Goal: Task Accomplishment & Management: Manage account settings

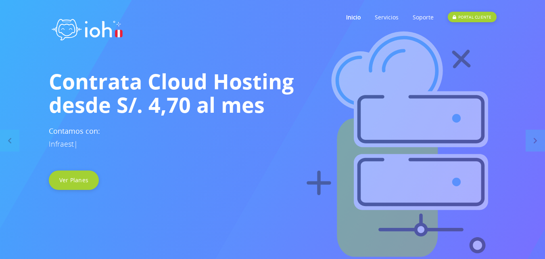
click at [486, 11] on link "PORTAL CLIENTE" at bounding box center [472, 17] width 48 height 32
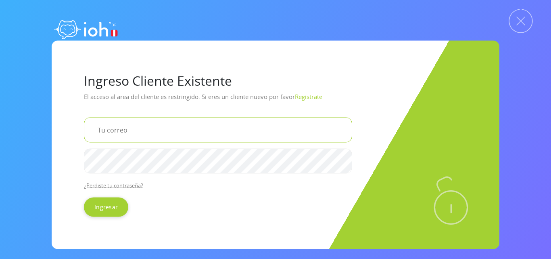
click at [111, 127] on input "email" at bounding box center [218, 129] width 268 height 25
type input "[EMAIL_ADDRESS][DOMAIN_NAME]"
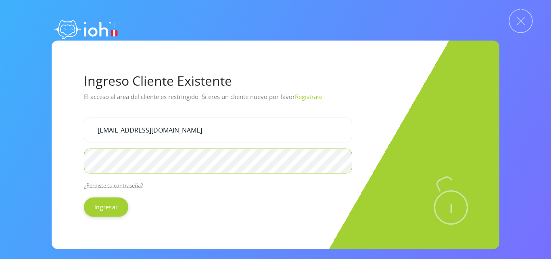
click at [84, 197] on input "Ingresar" at bounding box center [106, 206] width 44 height 19
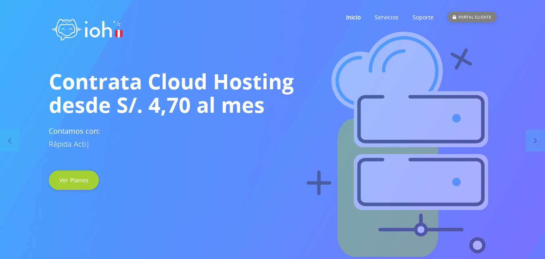
click at [467, 15] on div "PORTAL CLIENTE" at bounding box center [472, 17] width 48 height 10
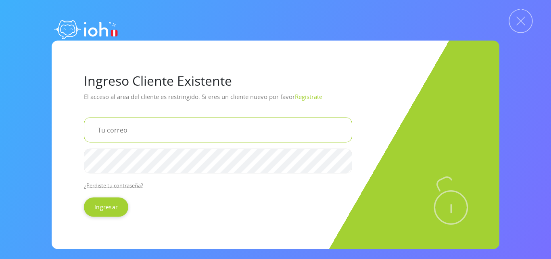
click at [159, 128] on input "email" at bounding box center [218, 129] width 268 height 25
type input "[EMAIL_ADDRESS][DOMAIN_NAME]"
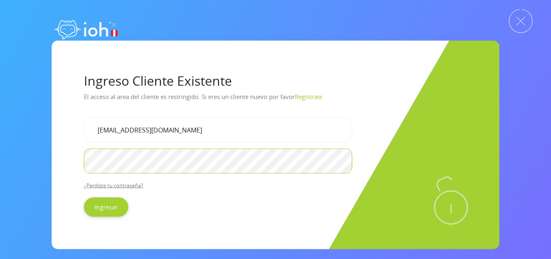
click at [84, 197] on input "Ingresar" at bounding box center [106, 206] width 44 height 19
